Goal: Find specific page/section: Find specific page/section

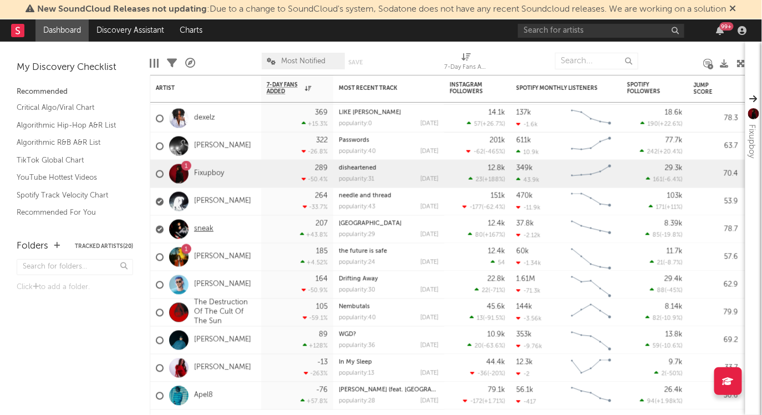
click at [206, 230] on link "sneak" at bounding box center [203, 229] width 19 height 9
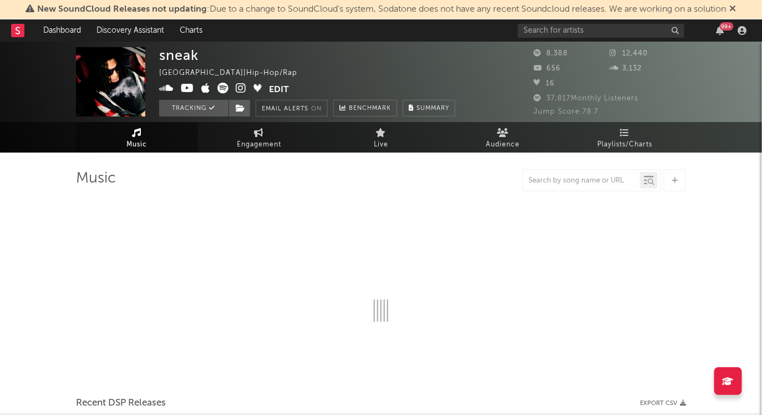
select select "1w"
